Goal: Information Seeking & Learning: Compare options

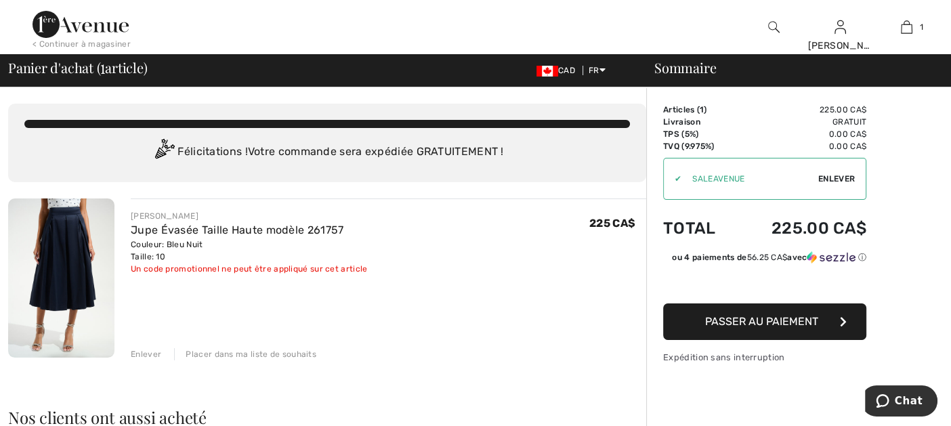
click at [255, 353] on div "Placer dans ma liste de souhaits" at bounding box center [245, 354] width 142 height 12
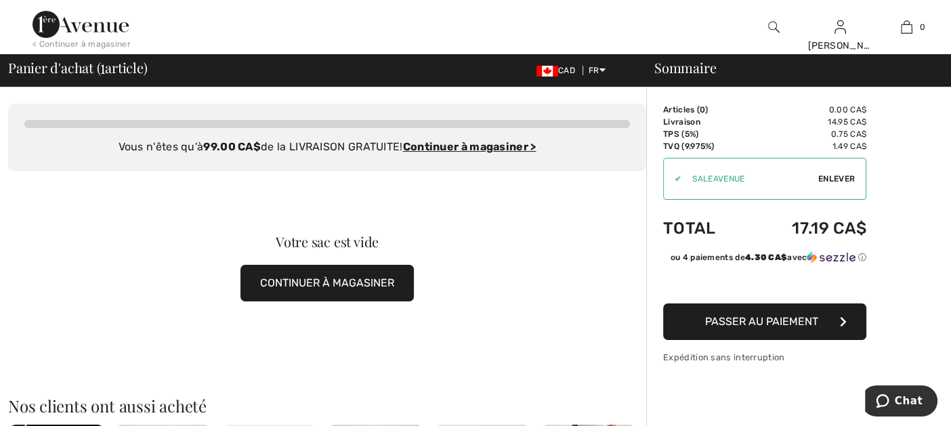
click at [99, 27] on img at bounding box center [80, 24] width 96 height 27
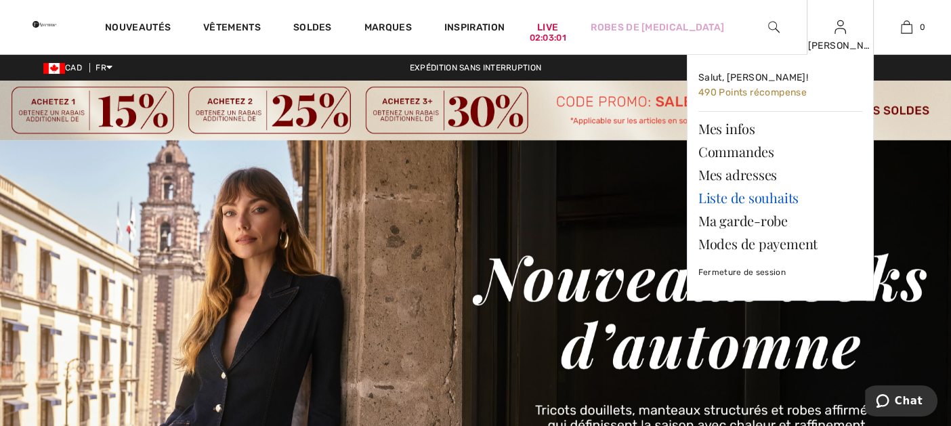
click at [763, 197] on link "Liste de souhaits" at bounding box center [780, 197] width 164 height 23
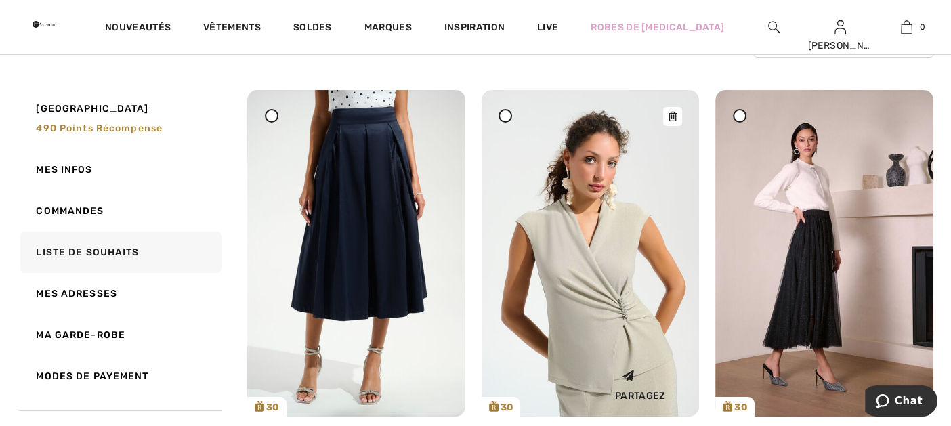
scroll to position [67, 0]
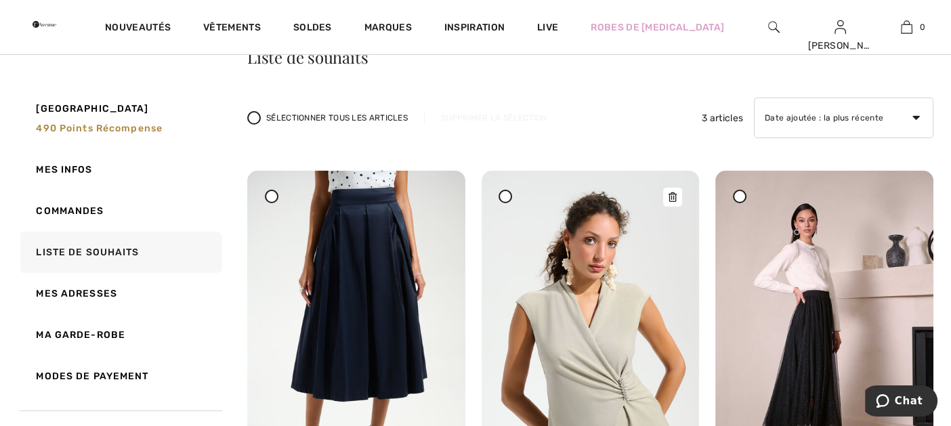
drag, startPoint x: 671, startPoint y: 193, endPoint x: 534, endPoint y: 51, distance: 197.3
click at [671, 185] on icon at bounding box center [672, 179] width 8 height 9
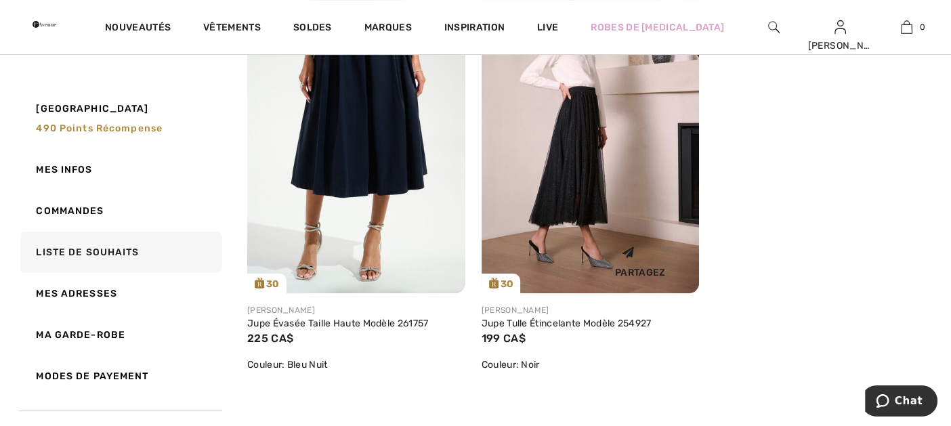
scroll to position [202, 0]
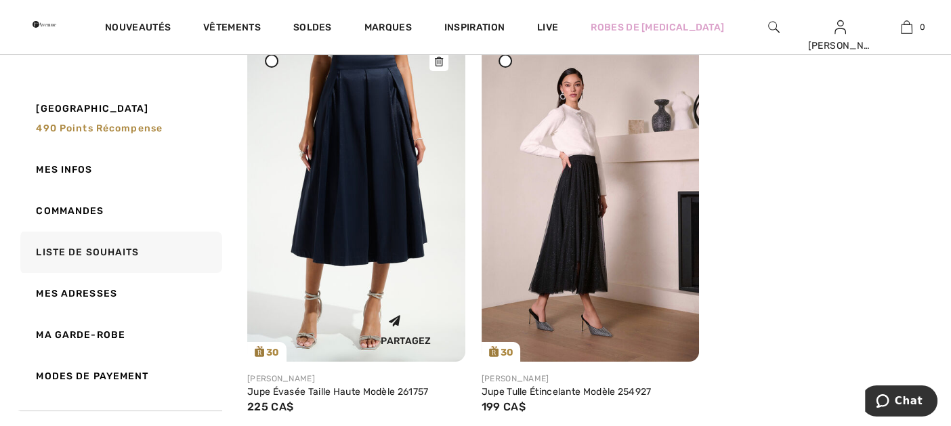
click at [391, 166] on img at bounding box center [356, 198] width 218 height 326
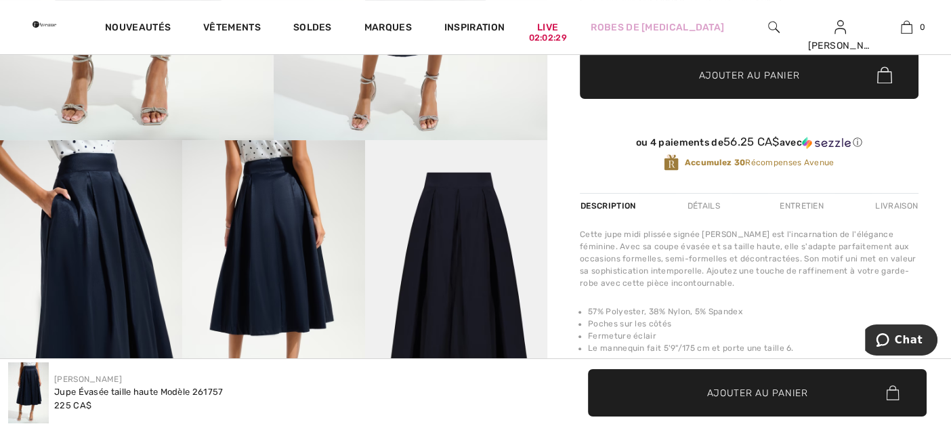
scroll to position [406, 0]
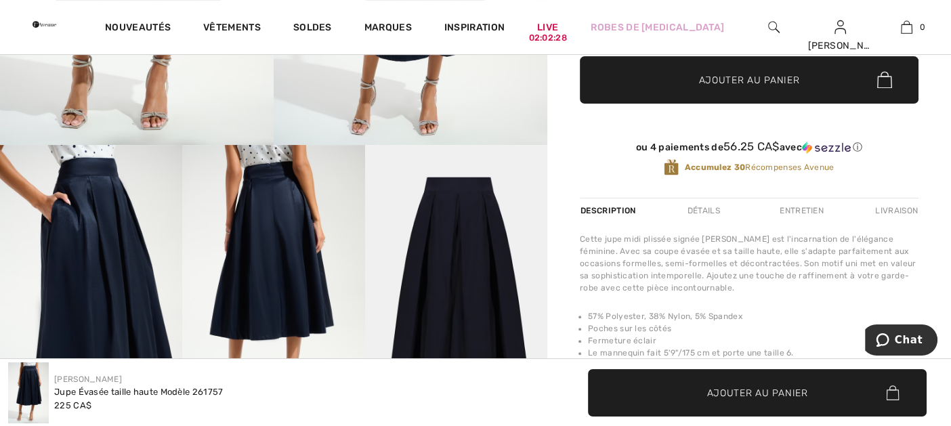
click at [281, 208] on img at bounding box center [273, 282] width 182 height 274
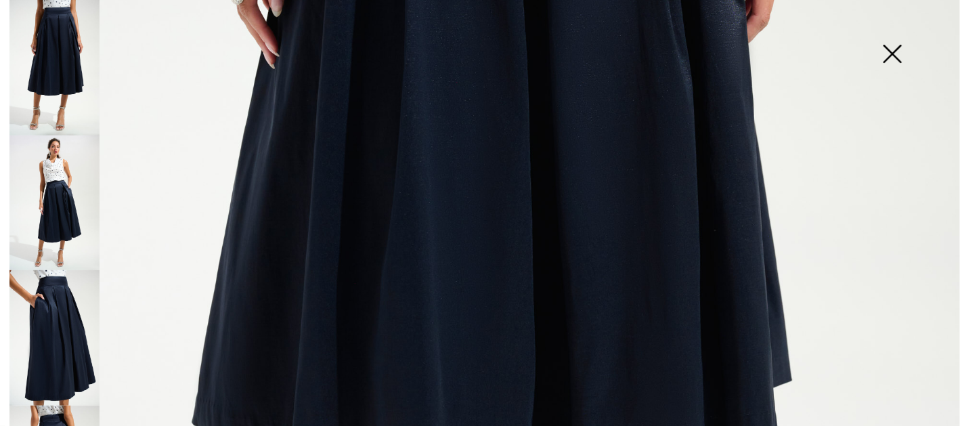
scroll to position [676, 0]
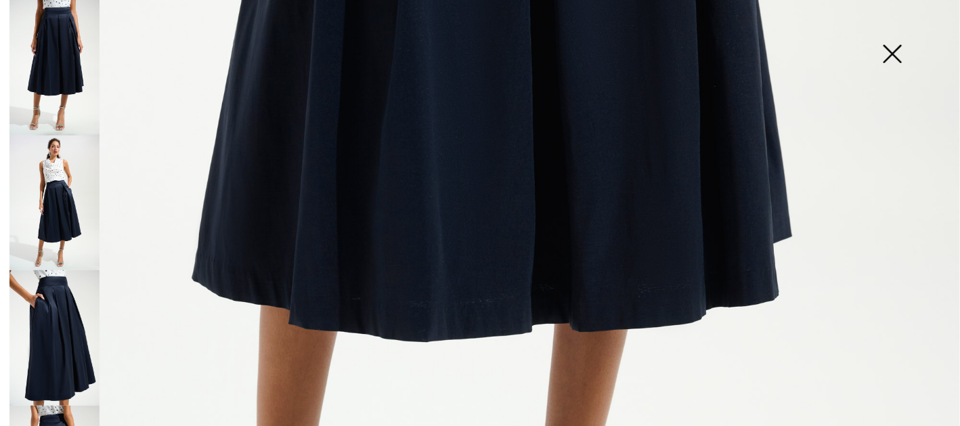
click at [893, 49] on img at bounding box center [892, 55] width 68 height 70
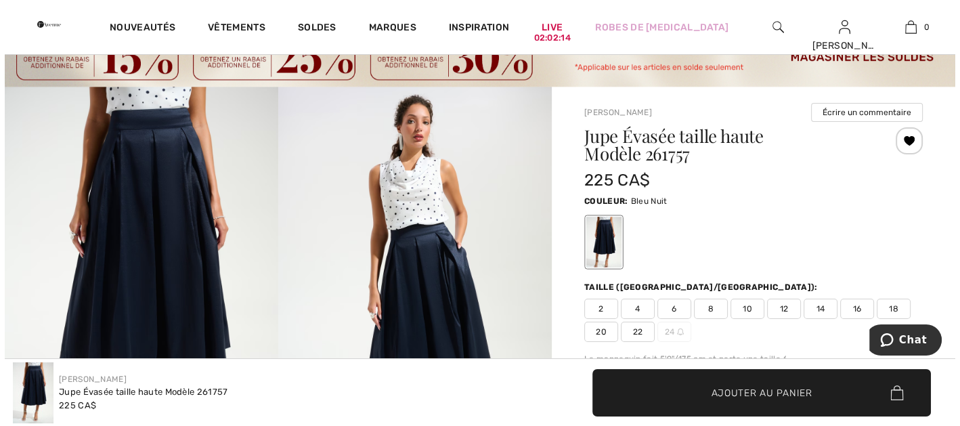
scroll to position [0, 0]
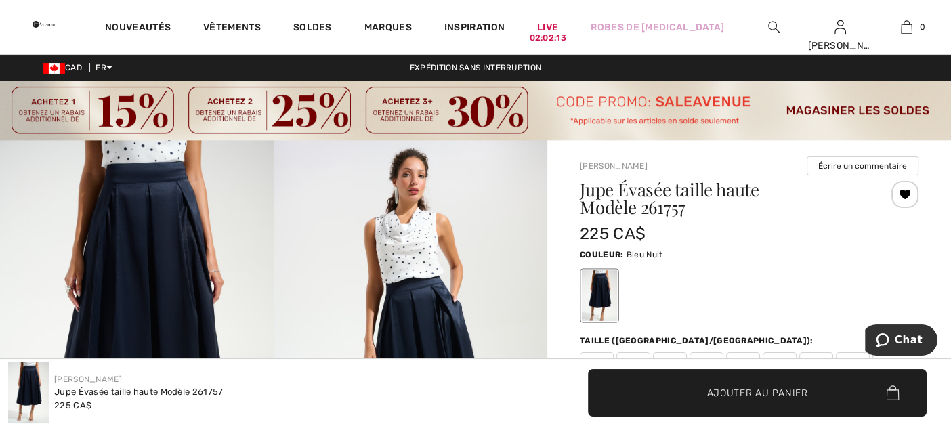
click at [382, 220] on img at bounding box center [411, 345] width 274 height 410
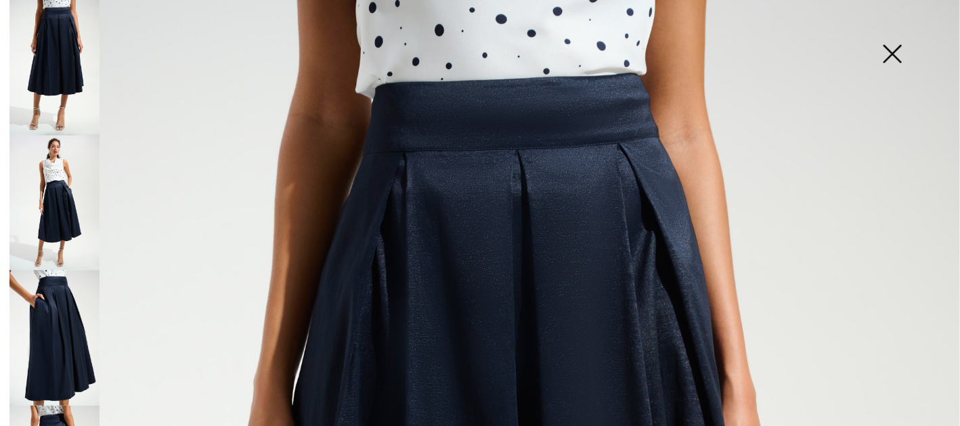
click at [61, 172] on img at bounding box center [54, 202] width 90 height 135
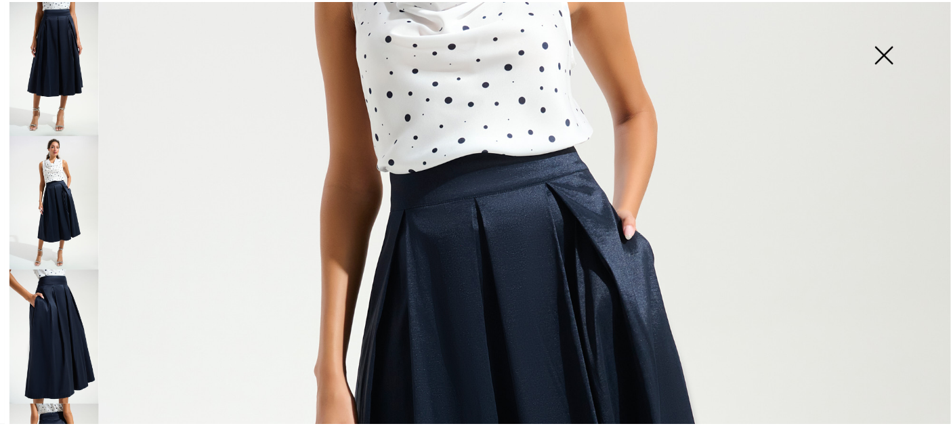
scroll to position [406, 0]
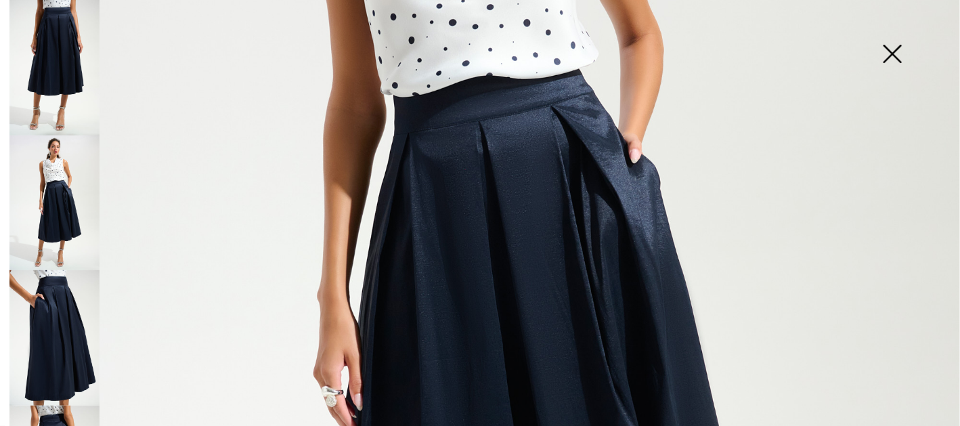
click at [896, 51] on img at bounding box center [892, 55] width 68 height 70
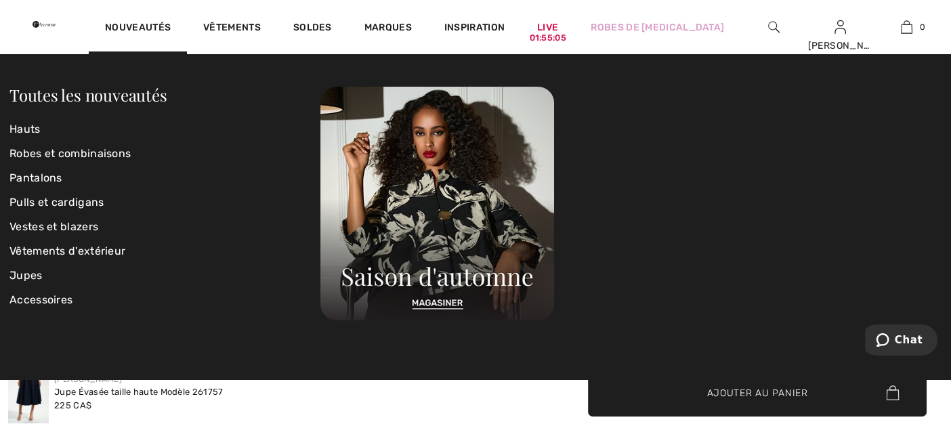
click at [56, 29] on img at bounding box center [44, 24] width 24 height 27
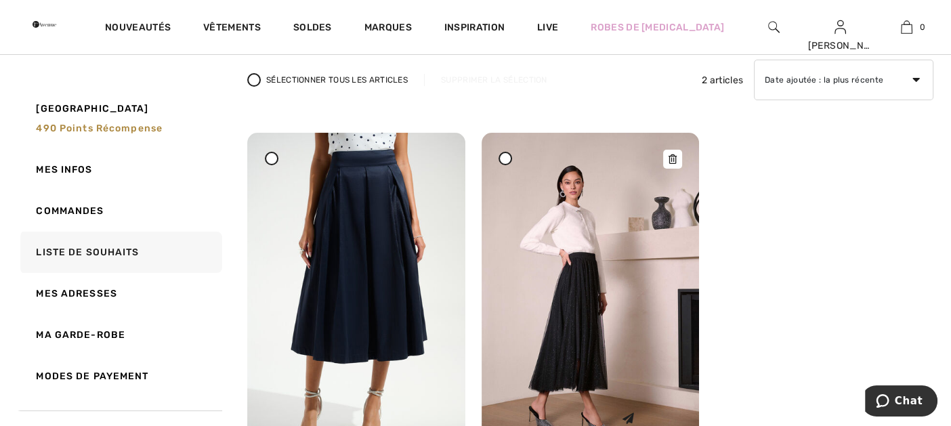
scroll to position [67, 0]
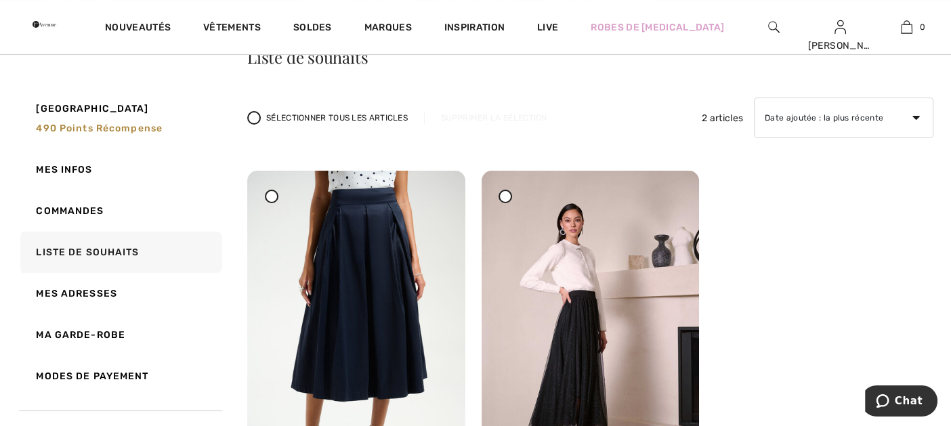
click at [101, 327] on link "Ma garde-robe" at bounding box center [120, 334] width 204 height 41
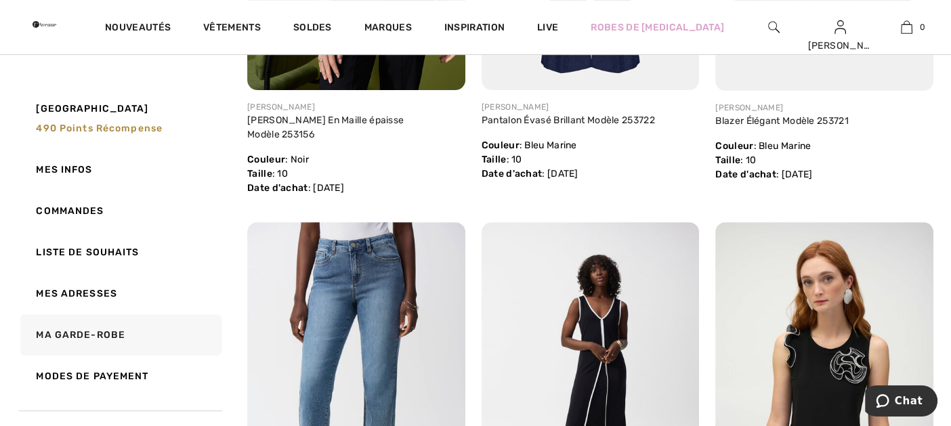
scroll to position [541, 0]
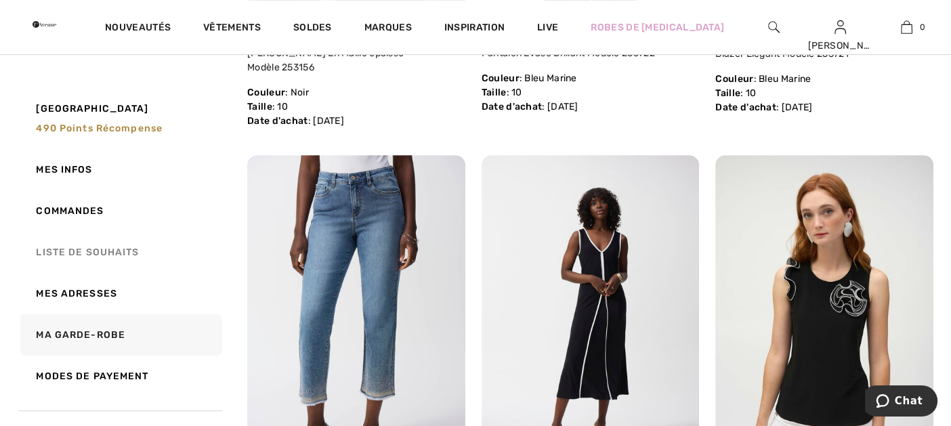
click at [123, 254] on link "Liste de souhaits" at bounding box center [120, 252] width 204 height 41
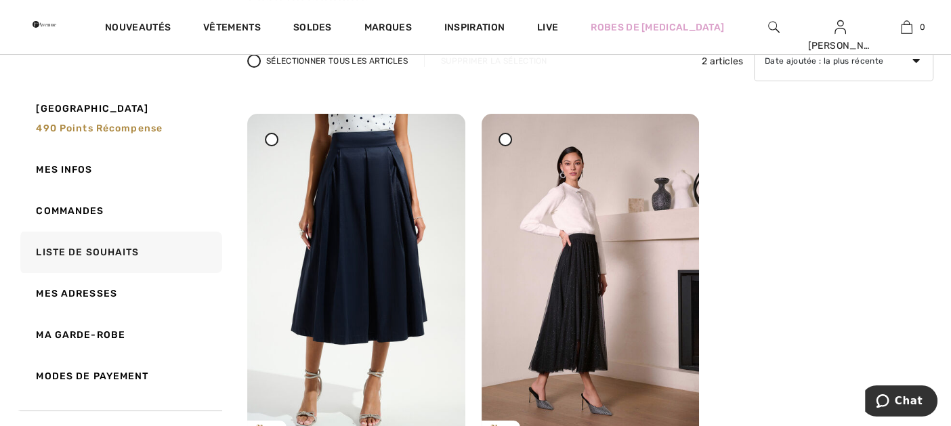
scroll to position [117, 0]
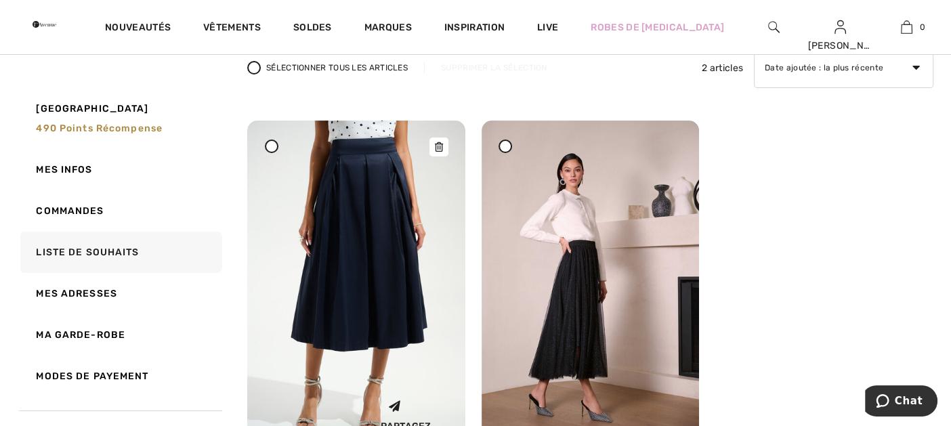
click at [404, 213] on img at bounding box center [356, 284] width 218 height 326
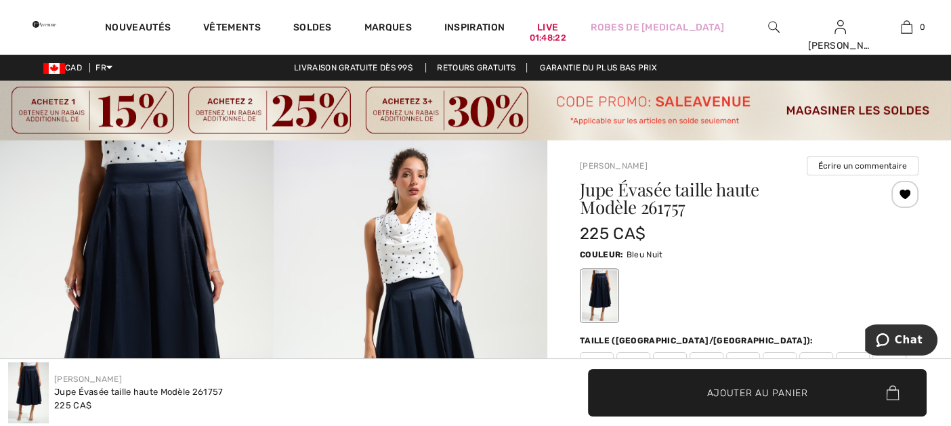
click at [773, 19] on img at bounding box center [774, 27] width 12 height 16
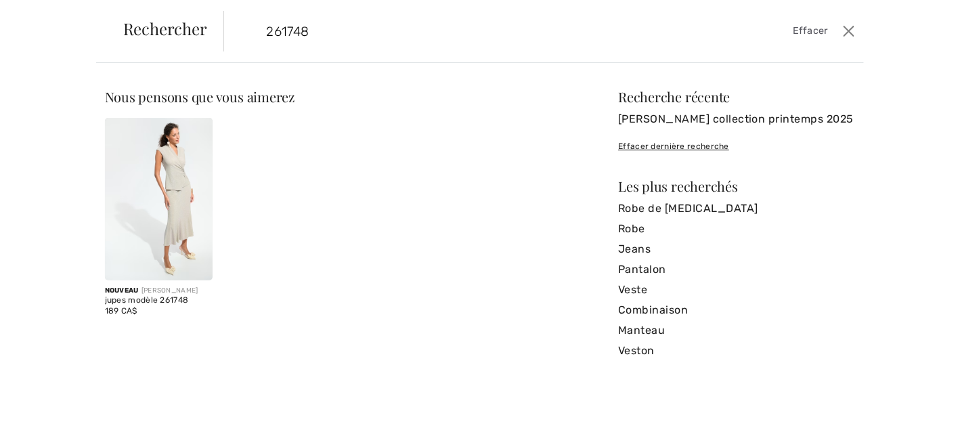
type input "261748"
click at [150, 193] on img at bounding box center [159, 199] width 108 height 162
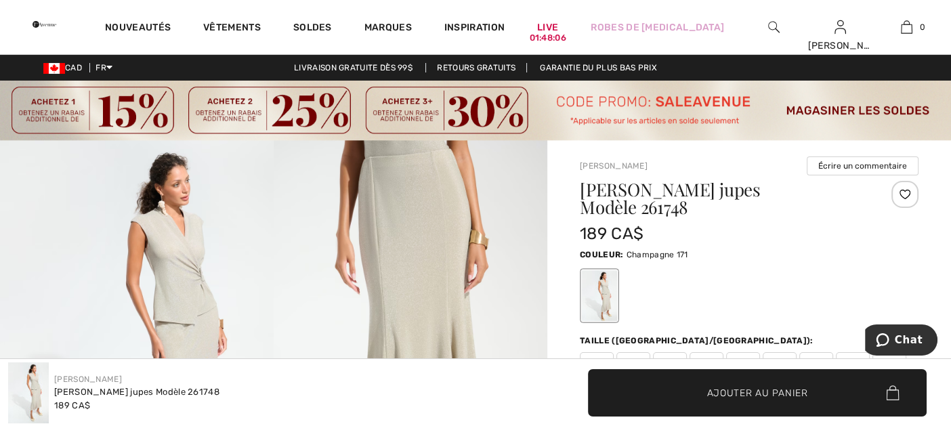
click at [904, 192] on div at bounding box center [904, 194] width 27 height 27
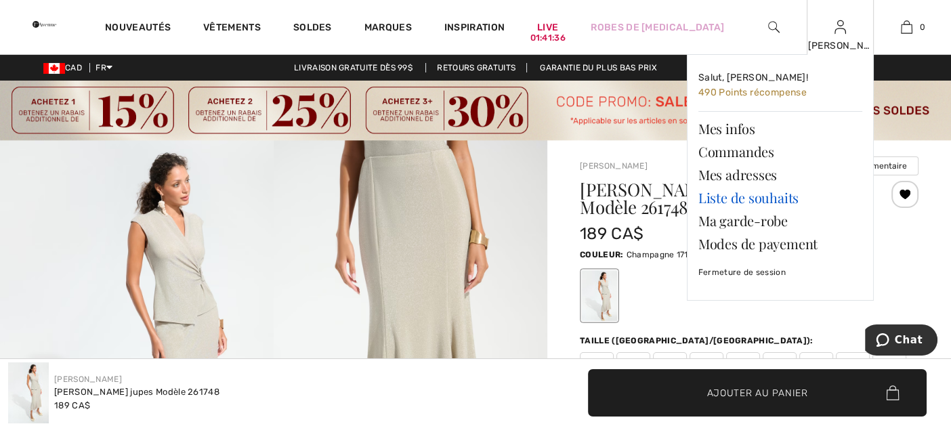
click at [765, 195] on link "Liste de souhaits" at bounding box center [780, 197] width 164 height 23
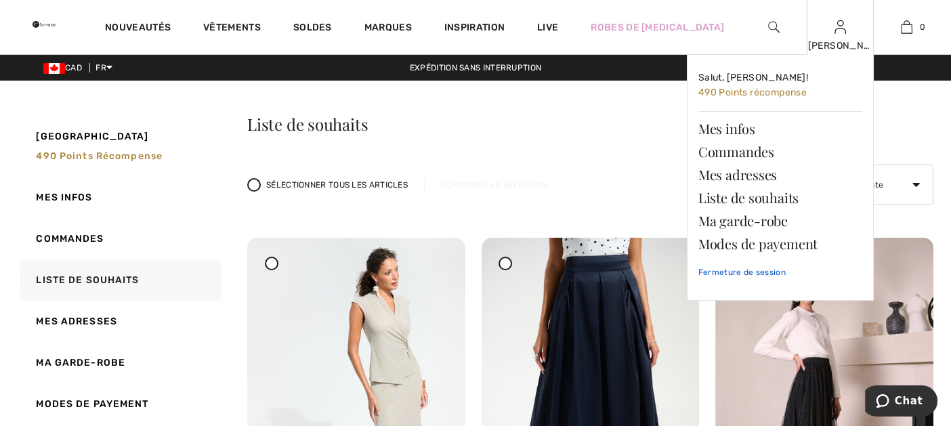
click at [756, 270] on link "Fermeture de session" at bounding box center [780, 272] width 164 height 34
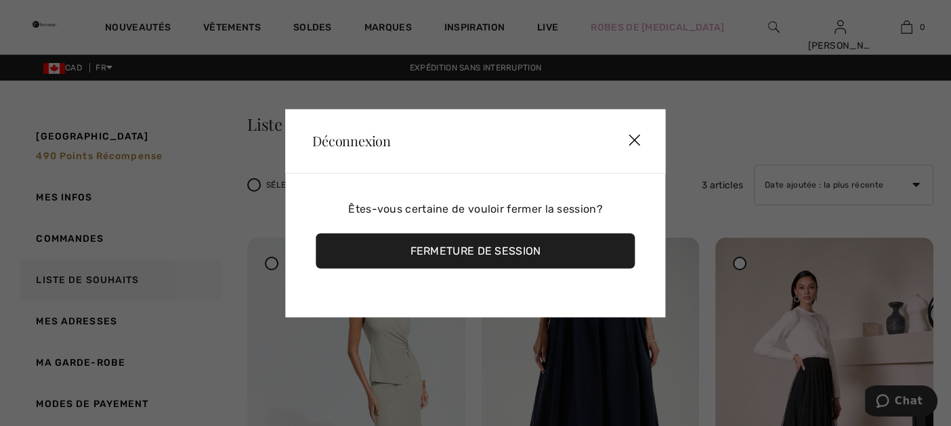
click at [563, 259] on div "Fermeture de session" at bounding box center [474, 250] width 319 height 35
